Goal: Information Seeking & Learning: Check status

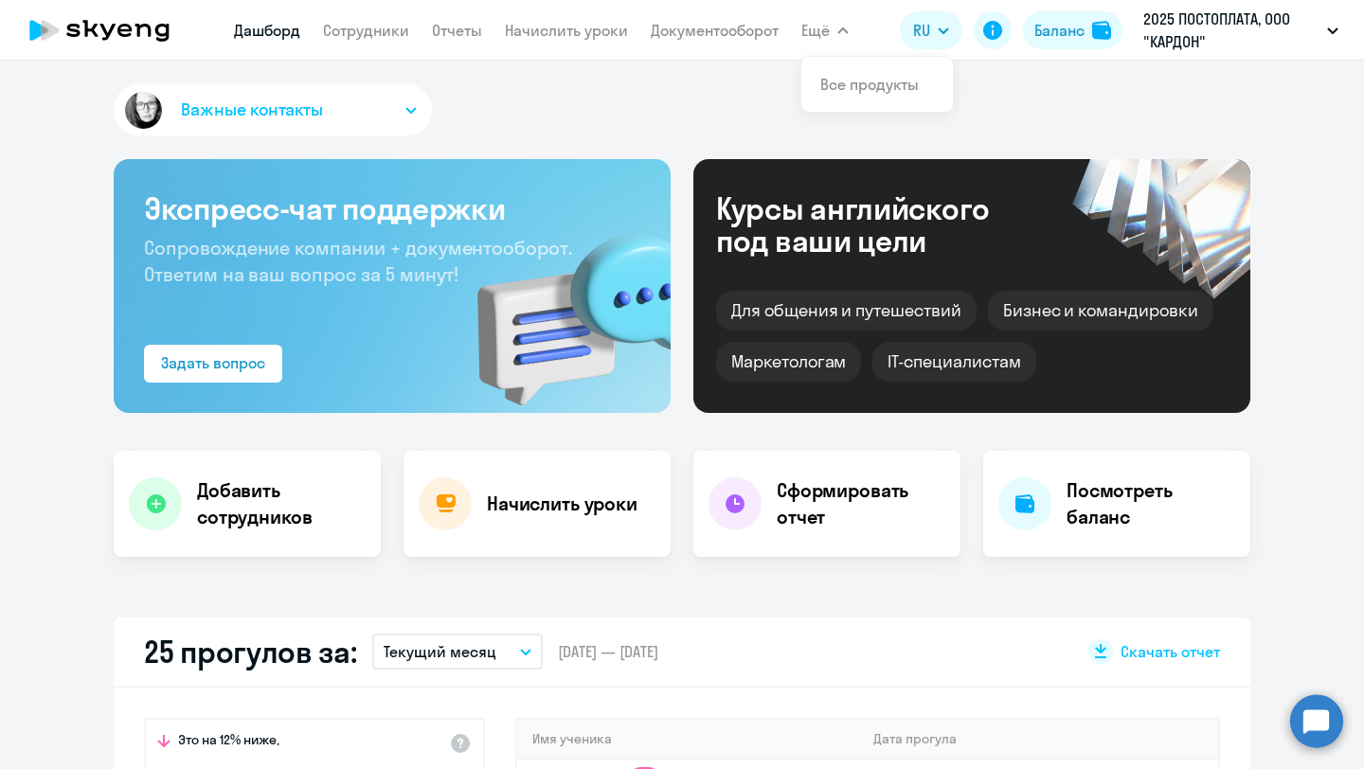
select select "30"
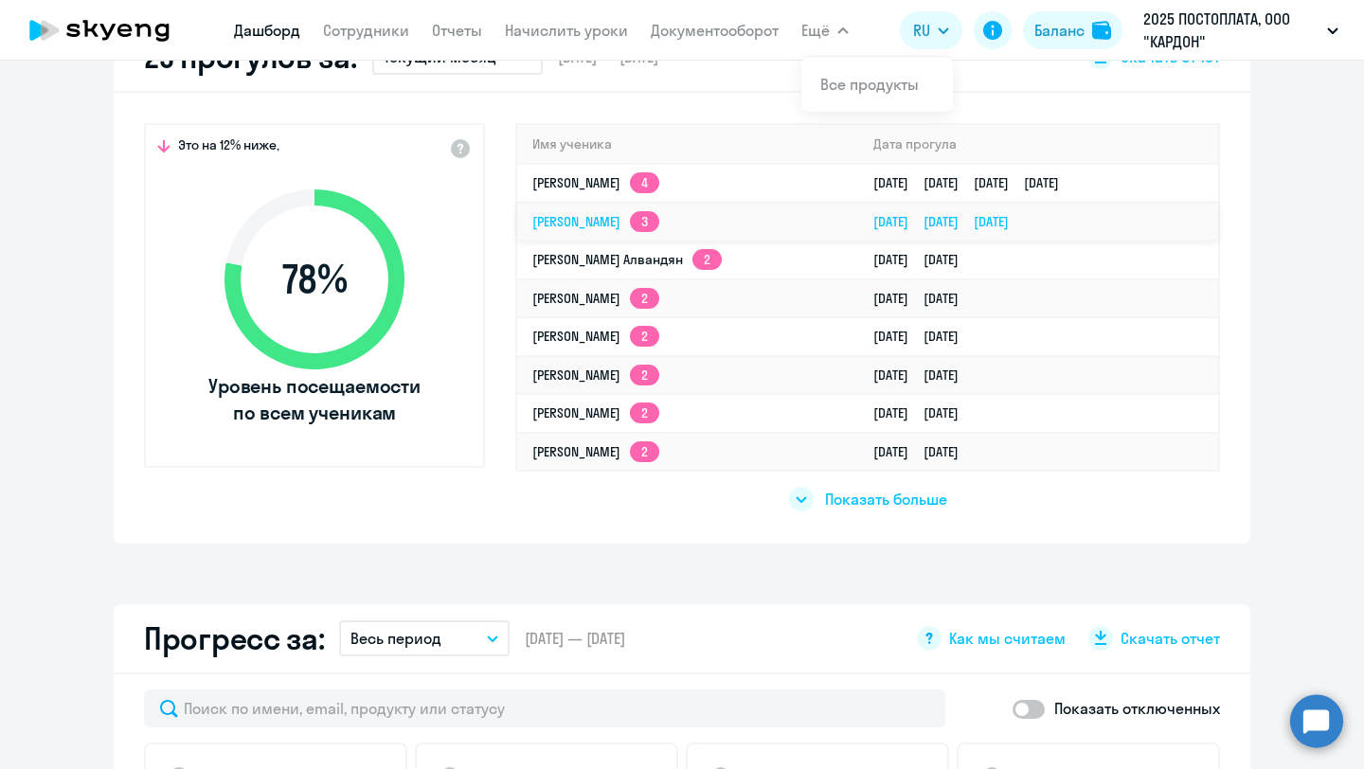
scroll to position [591, 0]
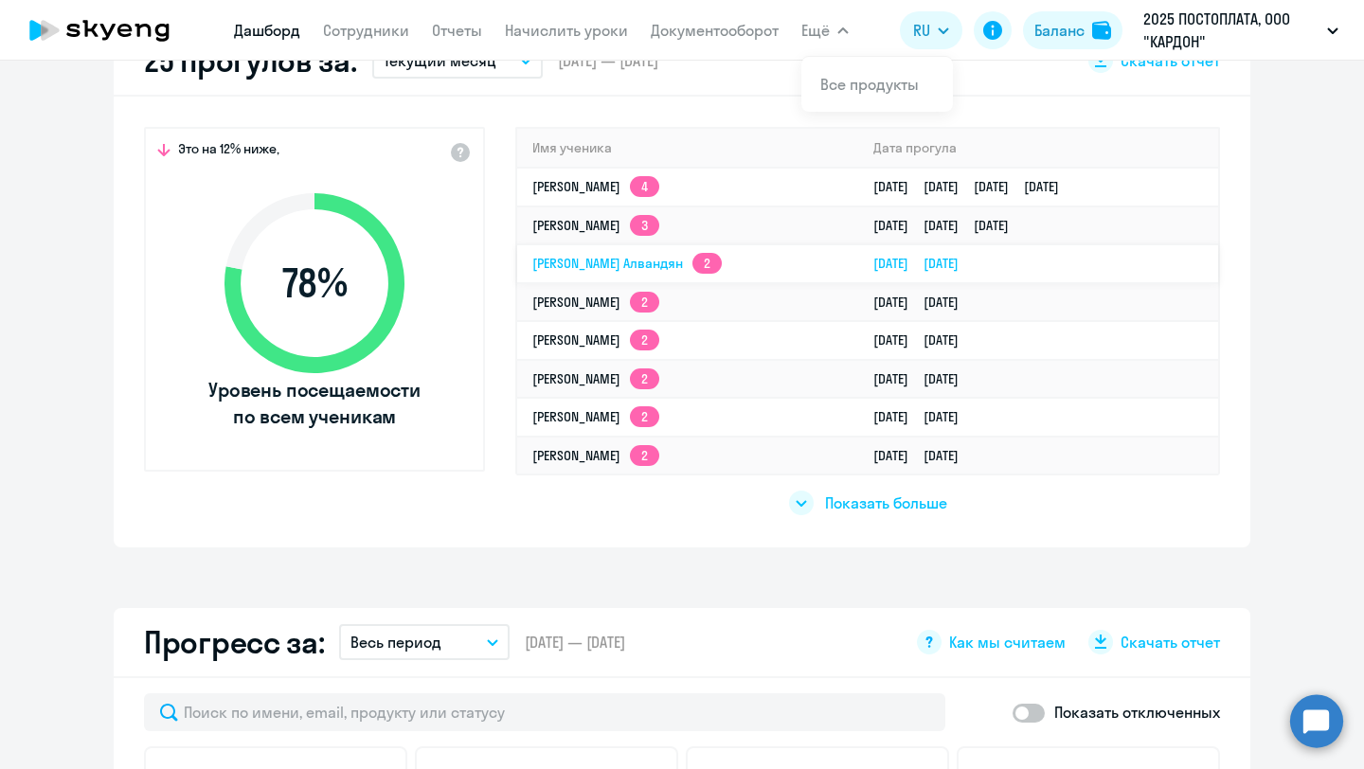
click at [806, 273] on td "[PERSON_NAME] Алвандян 2" at bounding box center [687, 263] width 341 height 39
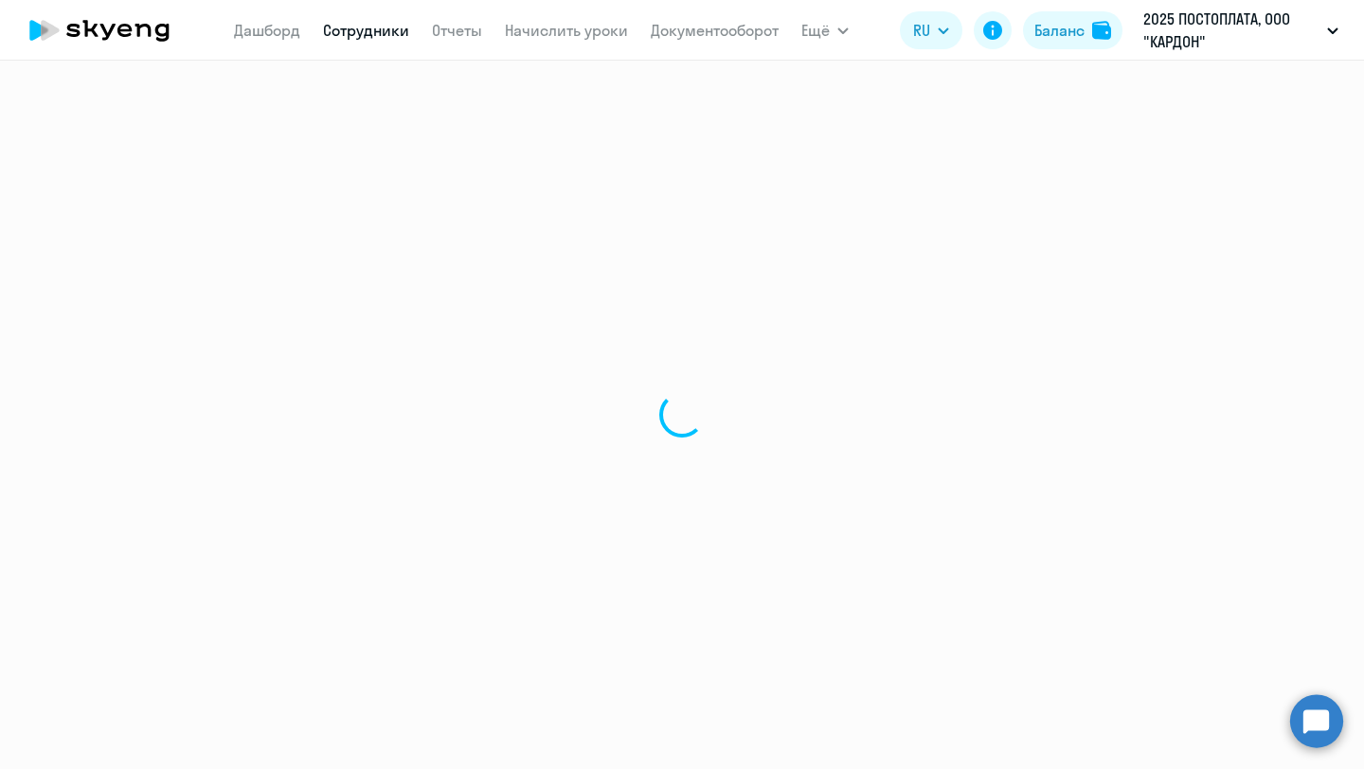
select select "english"
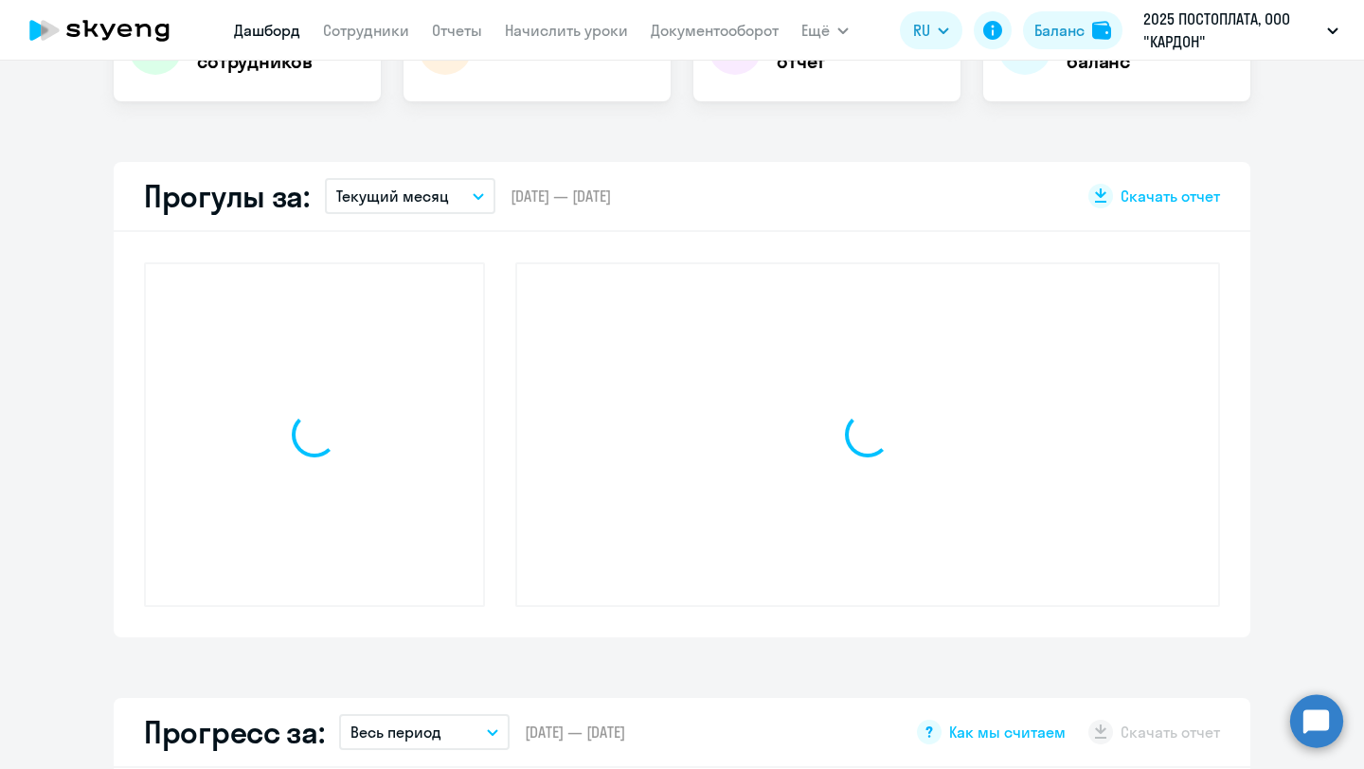
scroll to position [588, 0]
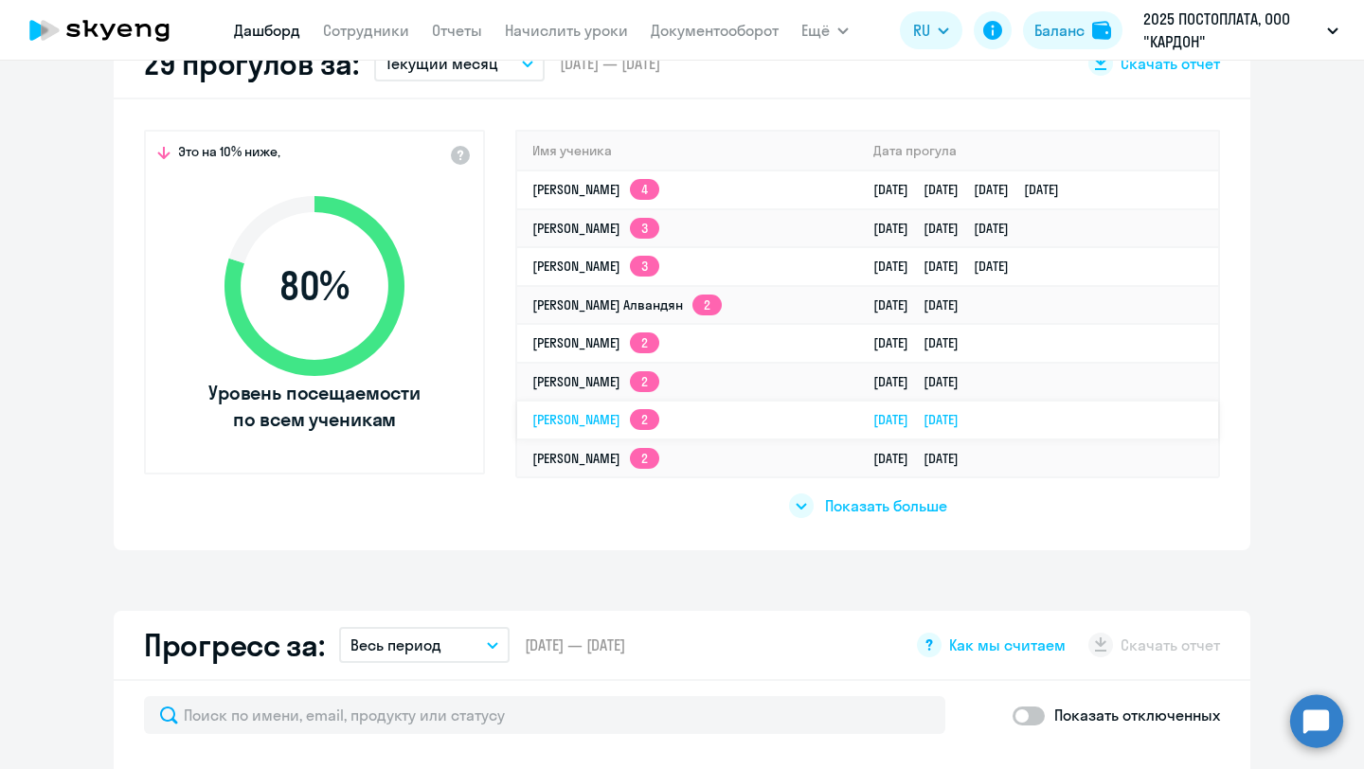
select select "30"
click at [804, 508] on icon at bounding box center [801, 506] width 11 height 7
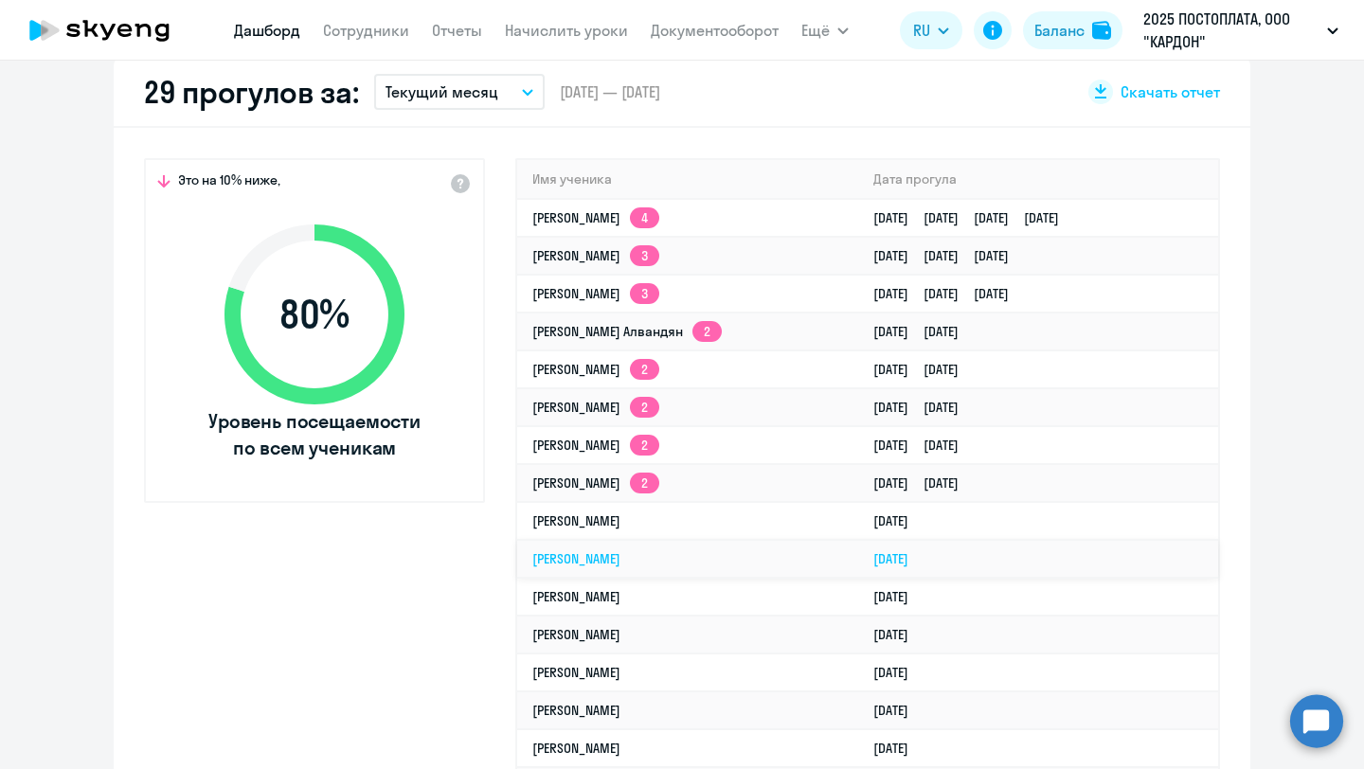
scroll to position [553, 0]
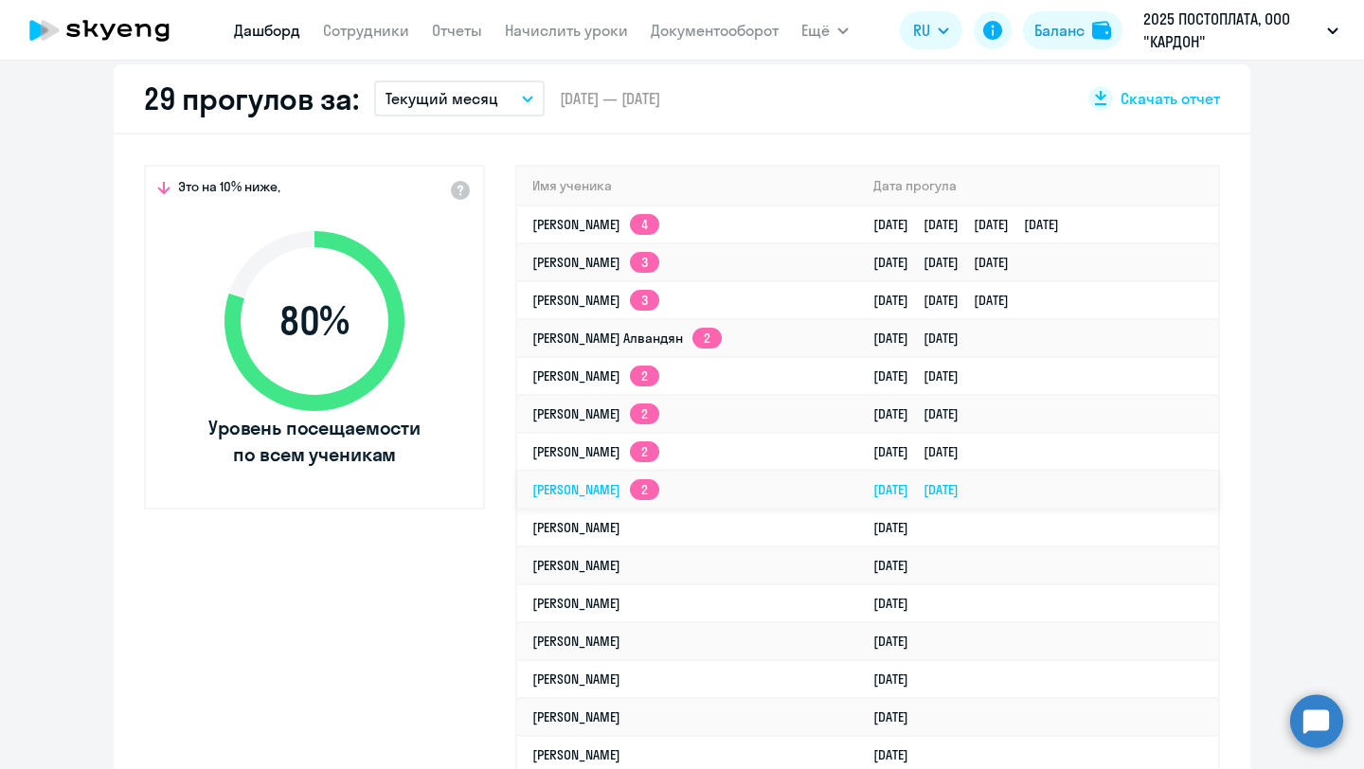
click at [786, 495] on td "[PERSON_NAME] 2" at bounding box center [687, 490] width 341 height 38
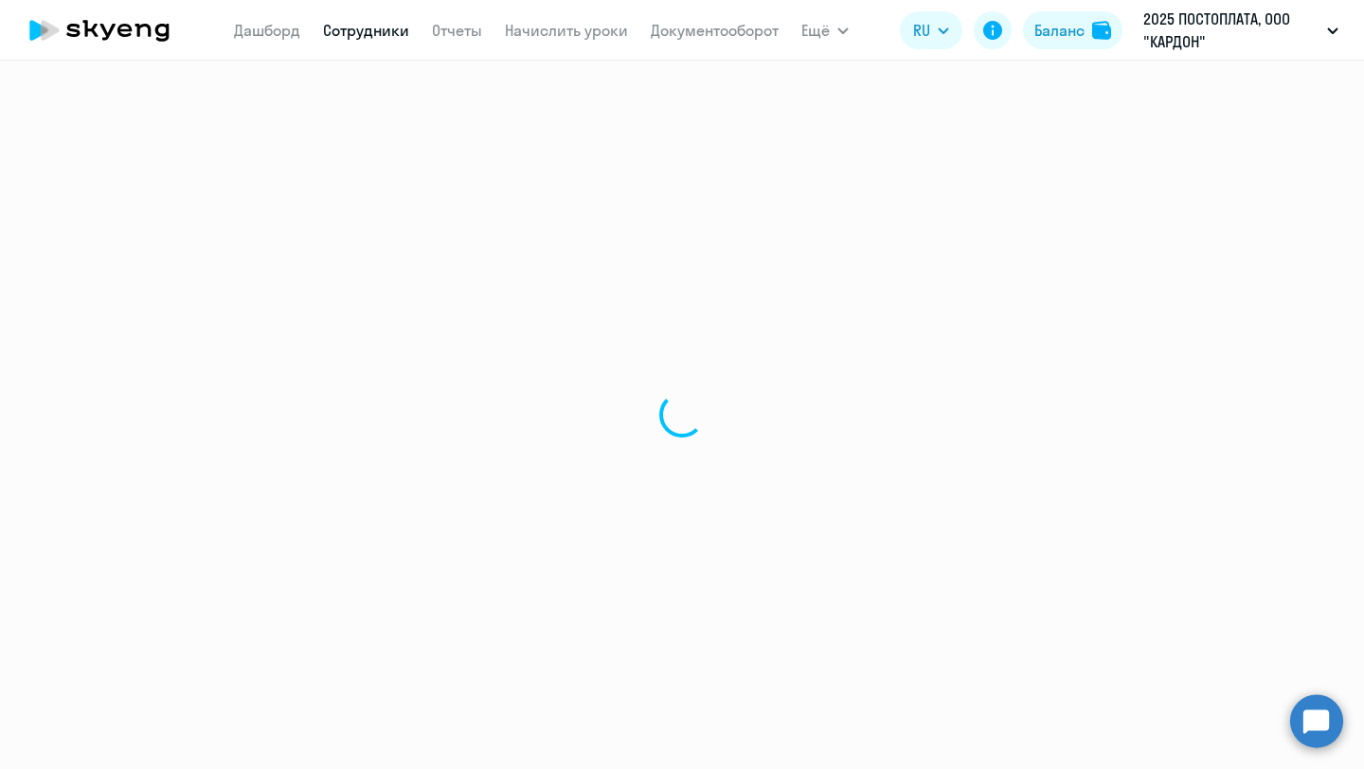
select select "english"
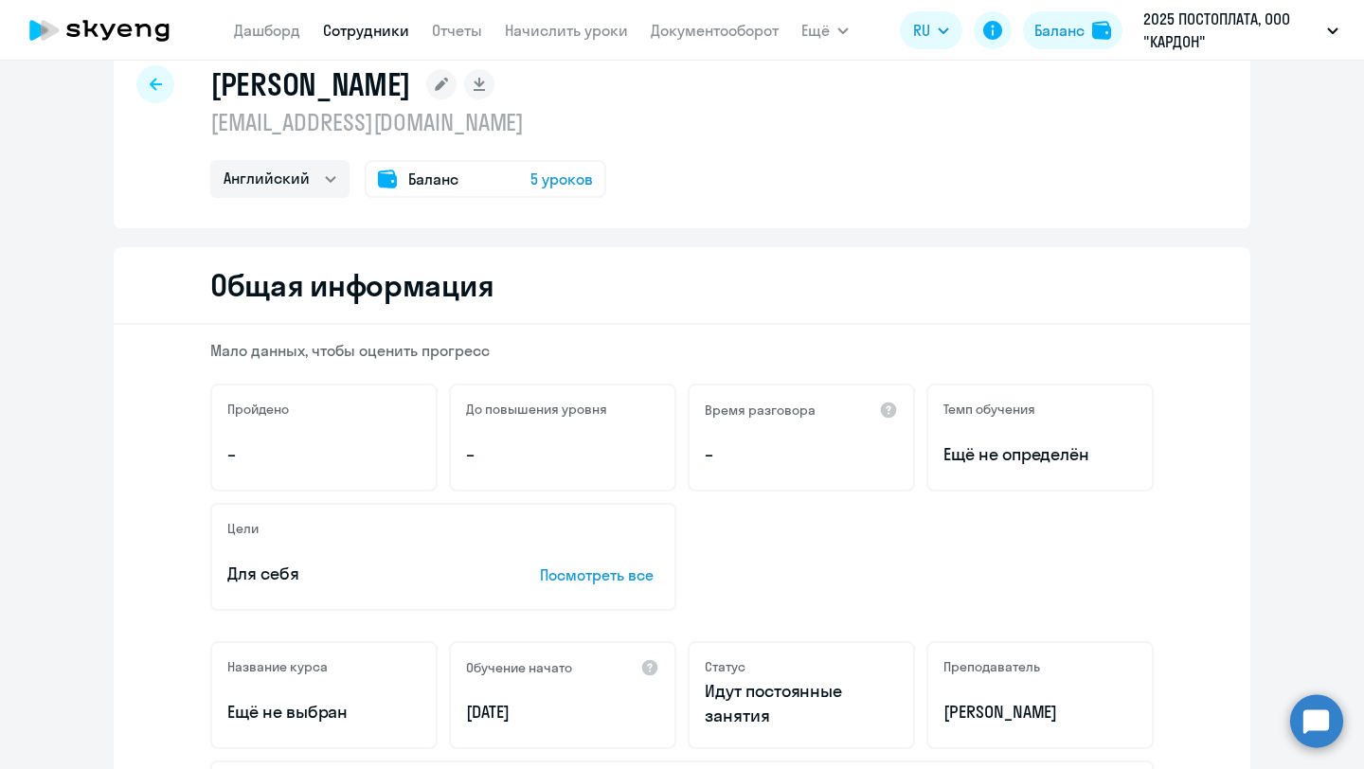
scroll to position [45, 0]
click at [573, 186] on span "5 уроков" at bounding box center [562, 178] width 63 height 23
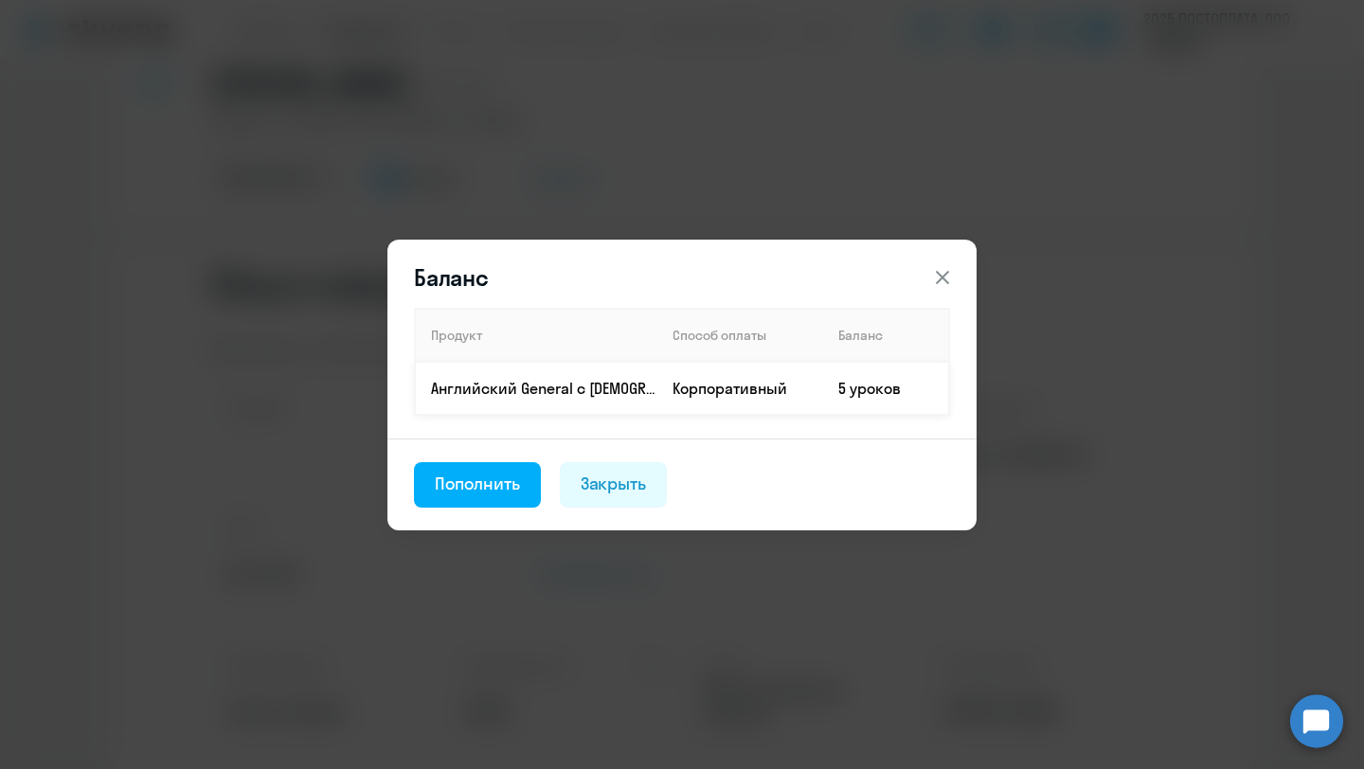
click at [886, 392] on td "5 уроков" at bounding box center [886, 388] width 126 height 53
click at [948, 278] on icon at bounding box center [942, 277] width 23 height 23
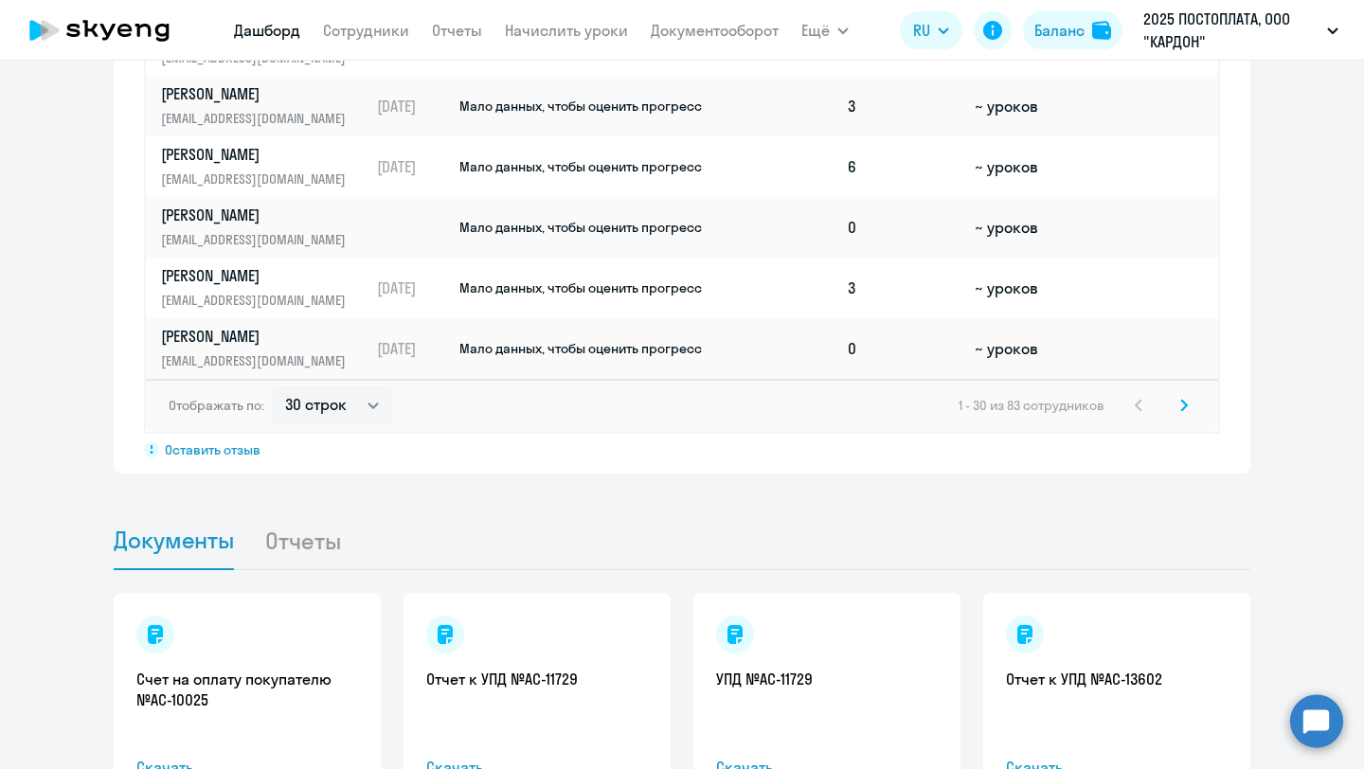
scroll to position [1489, 0]
click at [307, 406] on select "30 строк 50 строк 100 строк" at bounding box center [332, 407] width 120 height 38
select select "100"
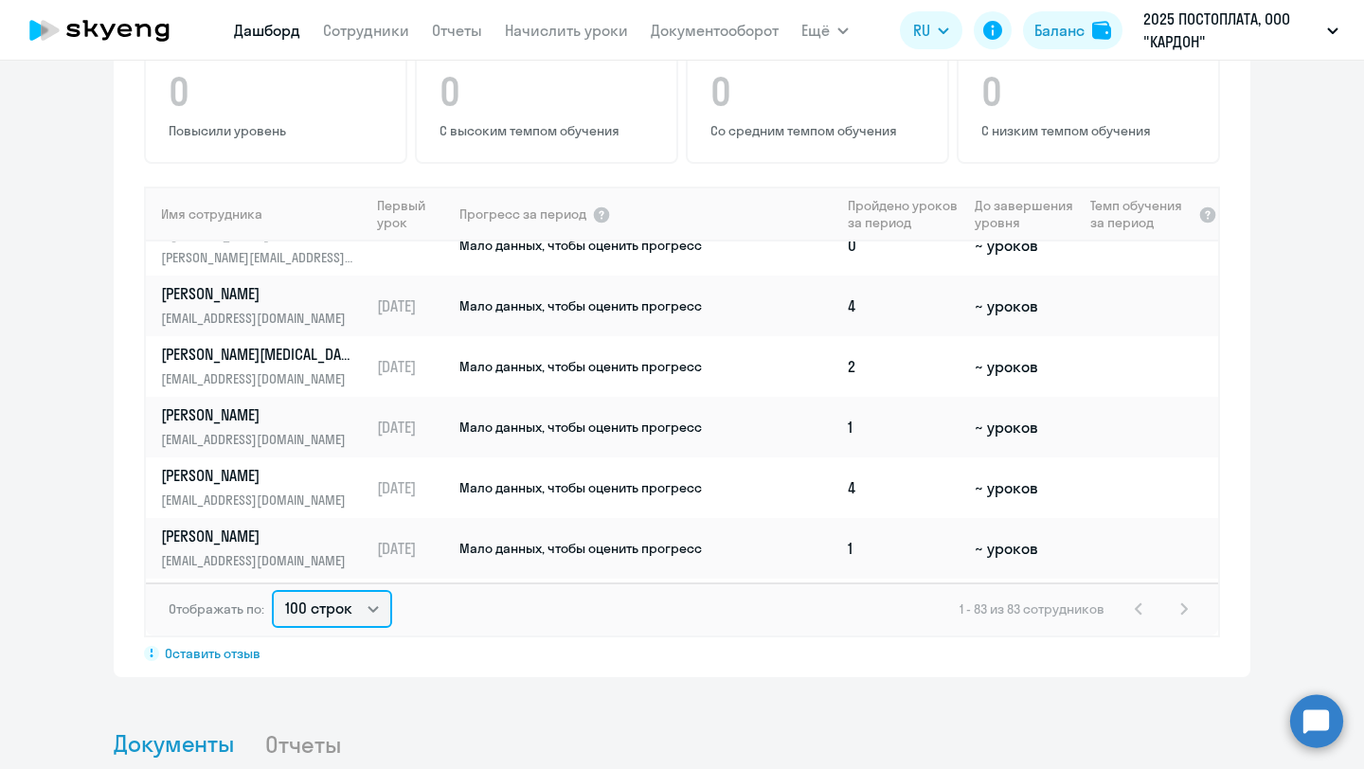
scroll to position [0, 0]
